Goal: Download file/media

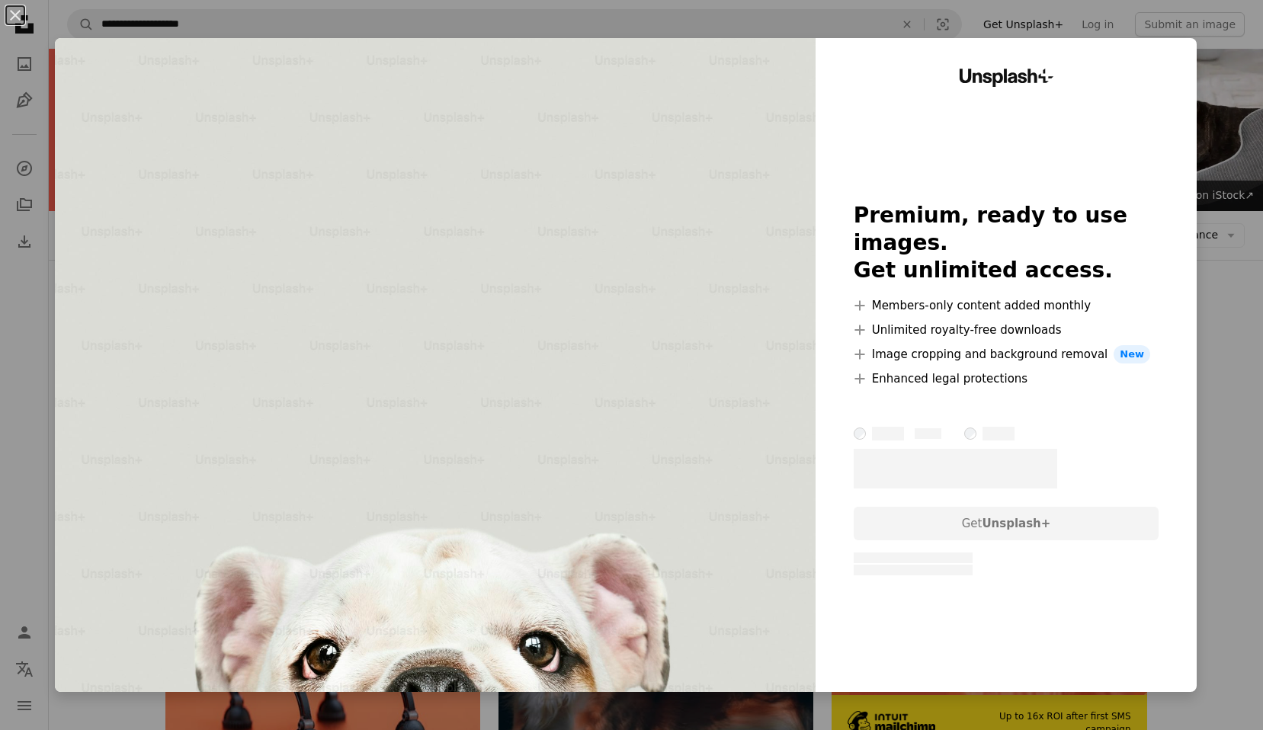
scroll to position [1844, 0]
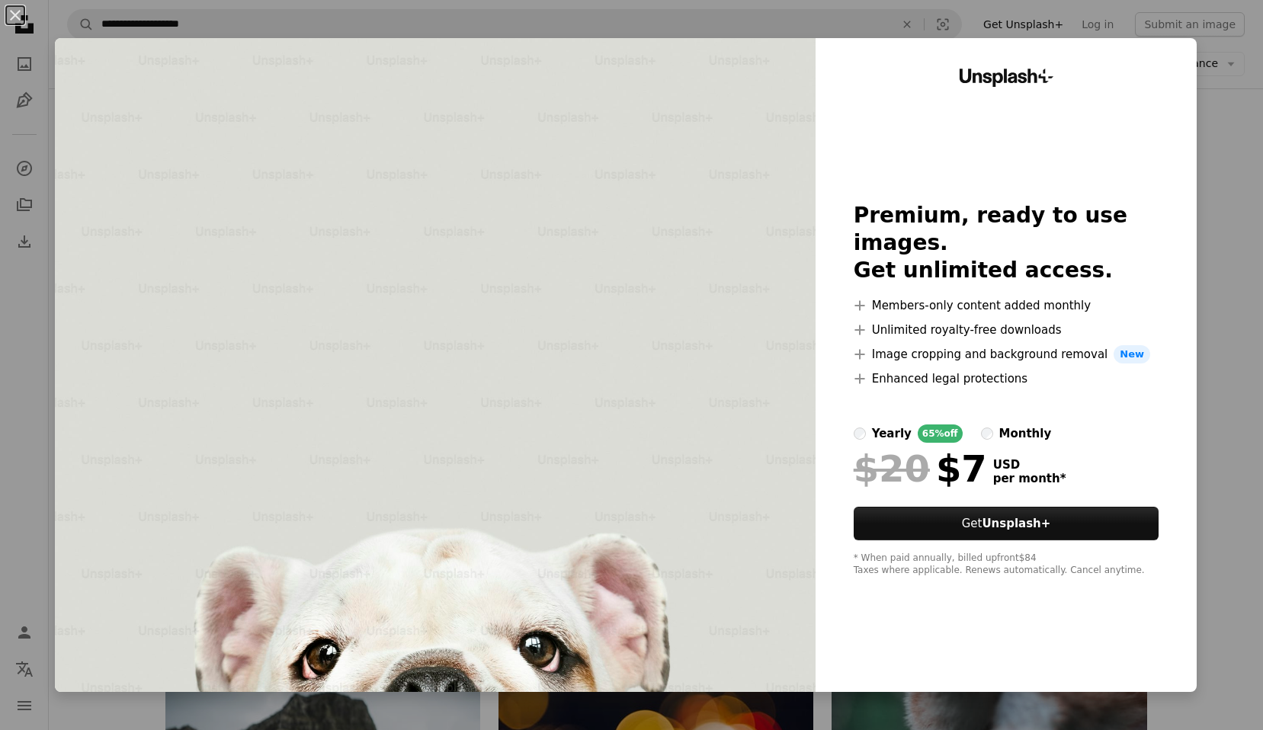
click at [1224, 77] on div "An X shape Unsplash+ Premium, ready to use images. Get unlimited access. A plus…" at bounding box center [631, 365] width 1263 height 730
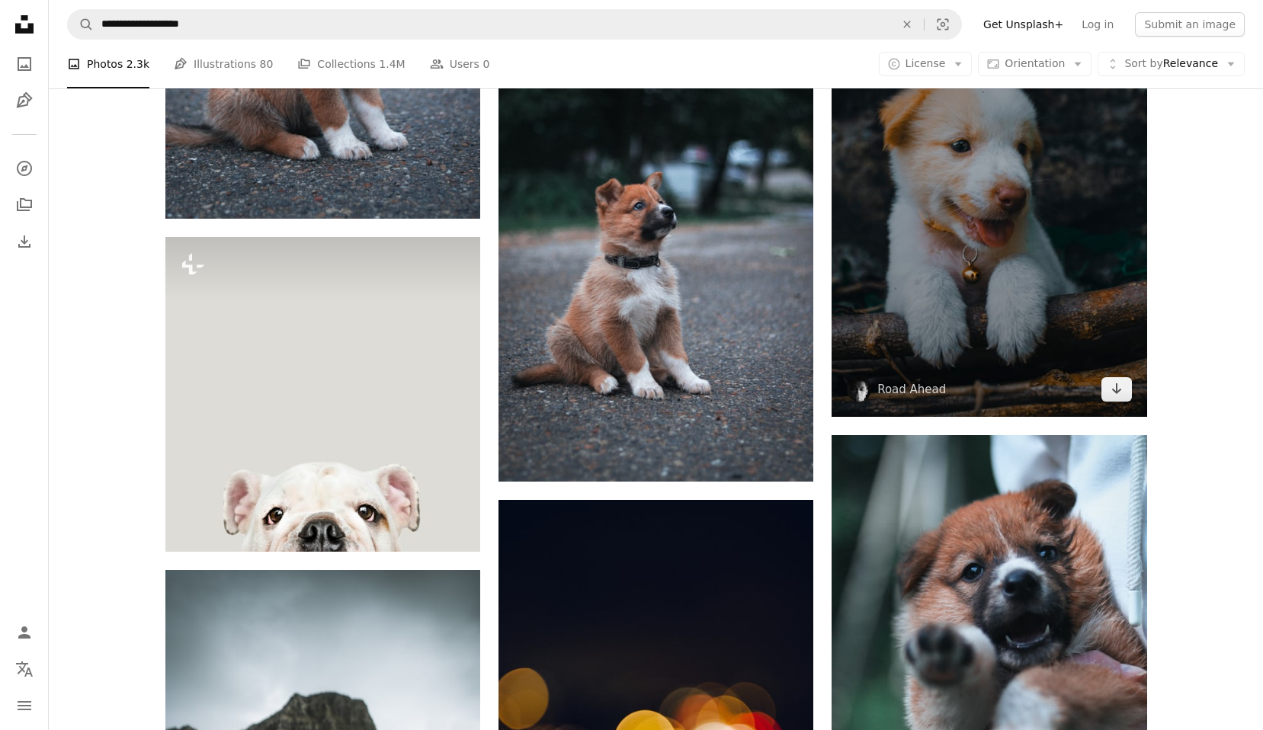
scroll to position [1830, 0]
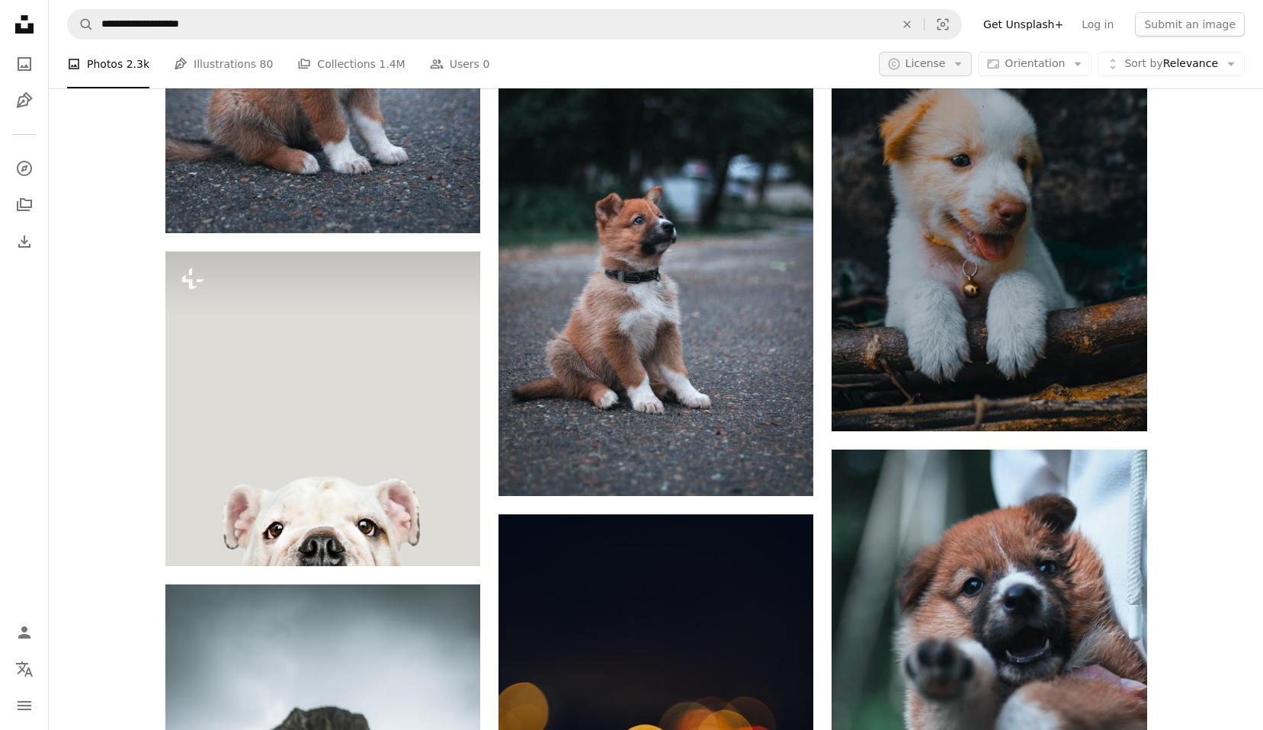
click at [956, 65] on button "A copyright icon © License Arrow down" at bounding box center [926, 64] width 94 height 24
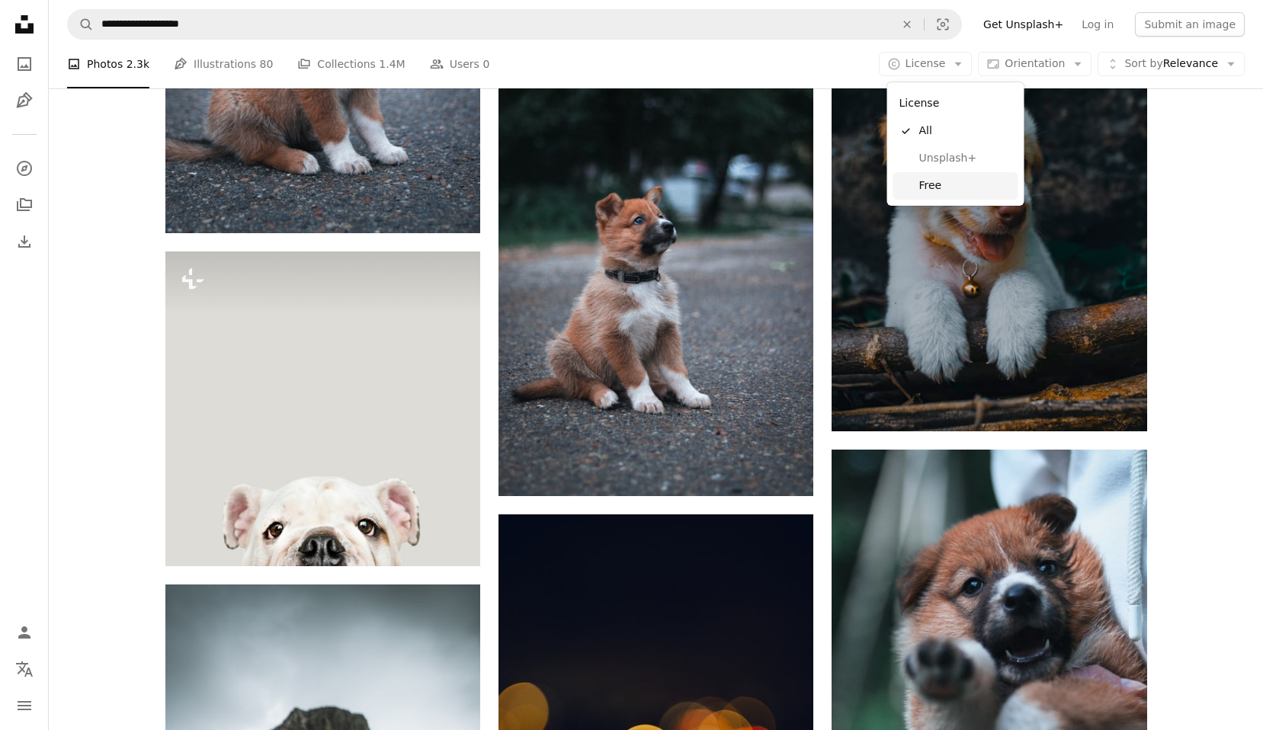
click at [921, 192] on span "Free" at bounding box center [965, 185] width 93 height 15
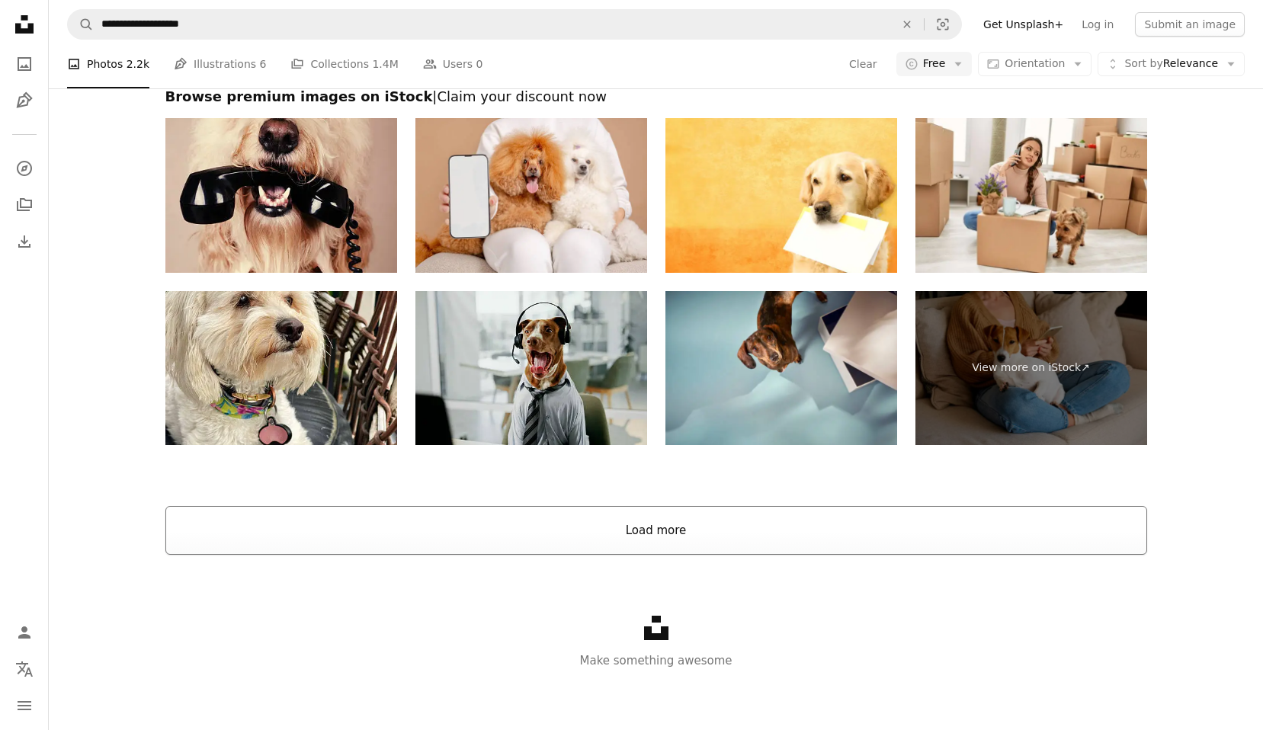
click at [690, 511] on button "Load more" at bounding box center [656, 530] width 982 height 49
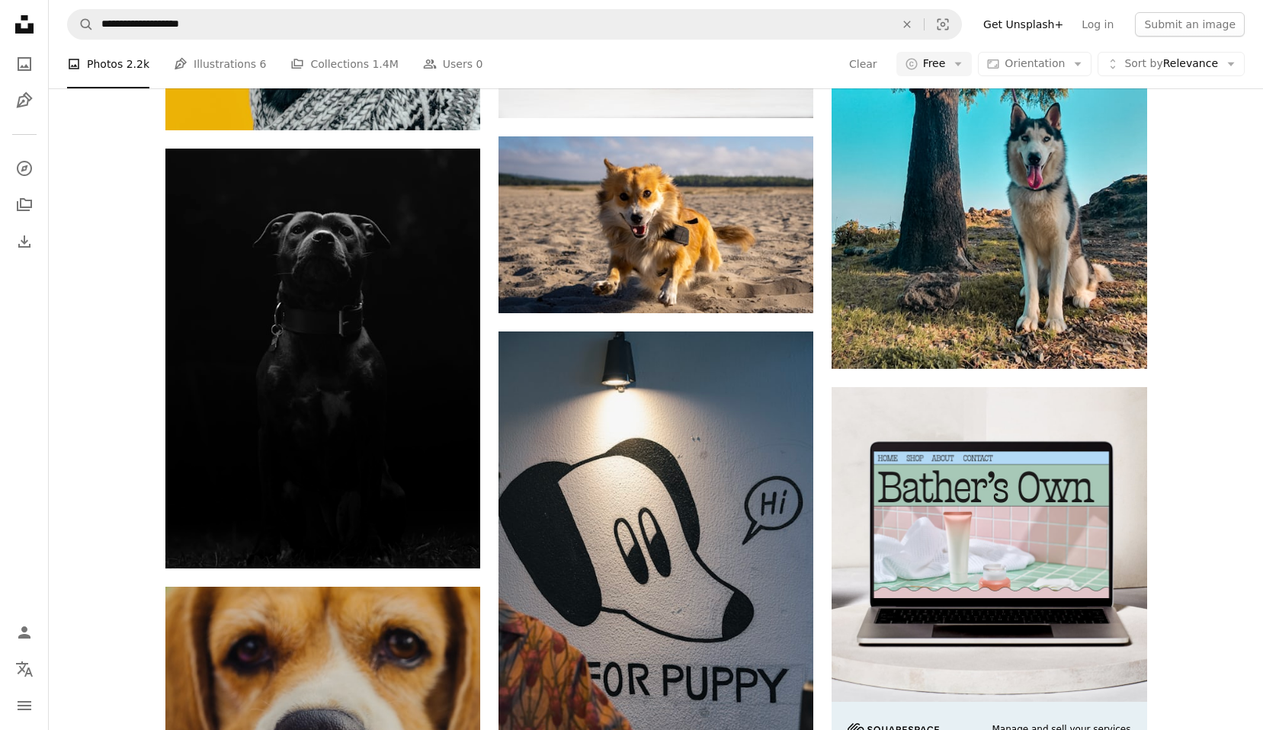
scroll to position [7226, 0]
